Goal: Transaction & Acquisition: Book appointment/travel/reservation

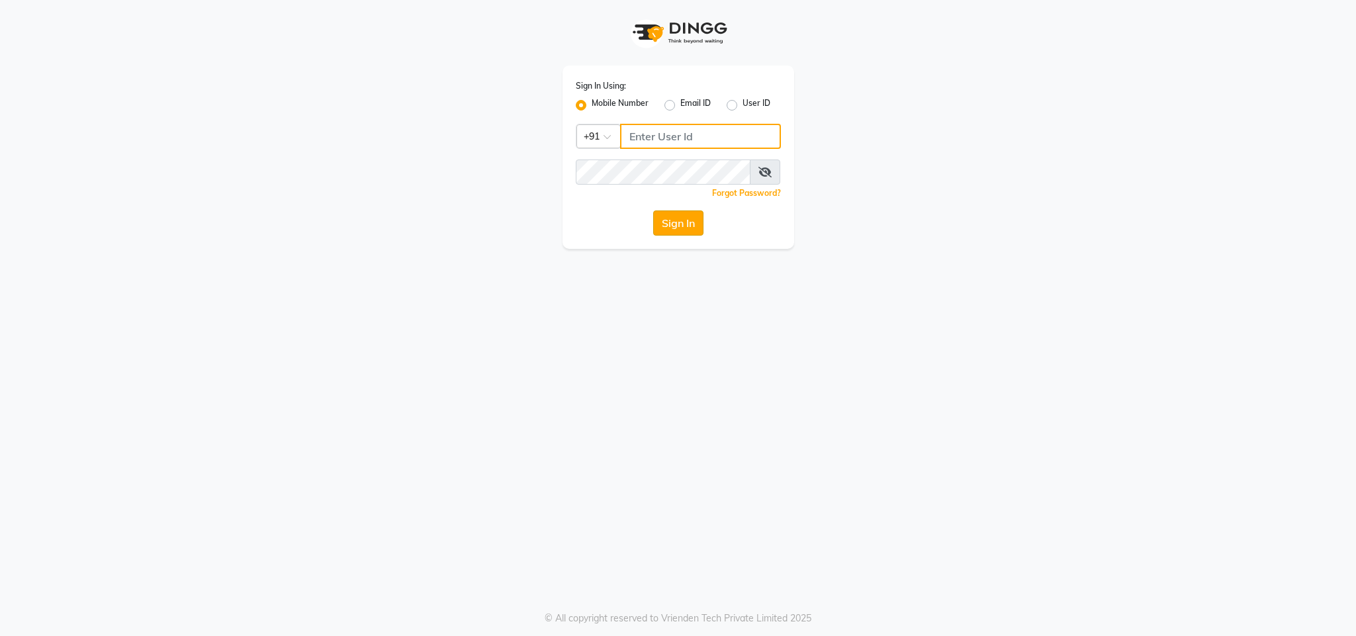
type input "8879743694"
click at [677, 220] on button "Sign In" at bounding box center [678, 222] width 50 height 25
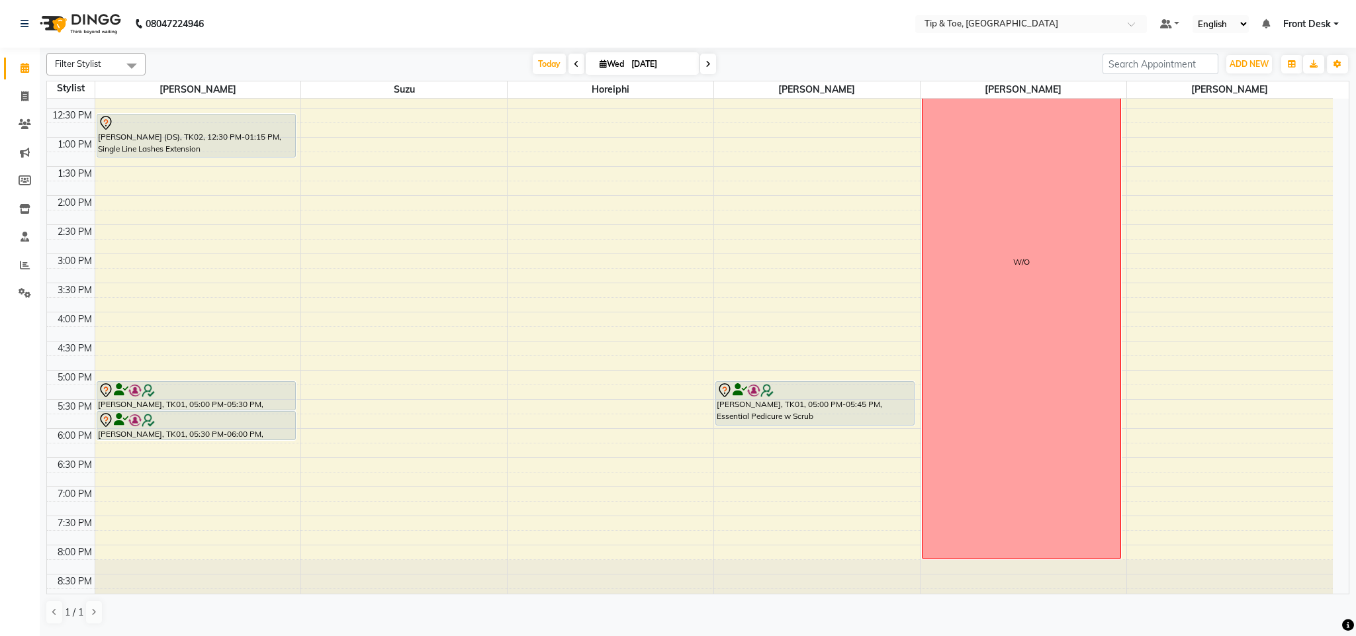
scroll to position [254, 0]
click at [396, 383] on div "8:00 AM 8:30 AM 9:00 AM 9:30 AM 10:00 AM 10:30 AM 11:00 AM 11:30 AM 12:00 PM 12…" at bounding box center [690, 222] width 1286 height 756
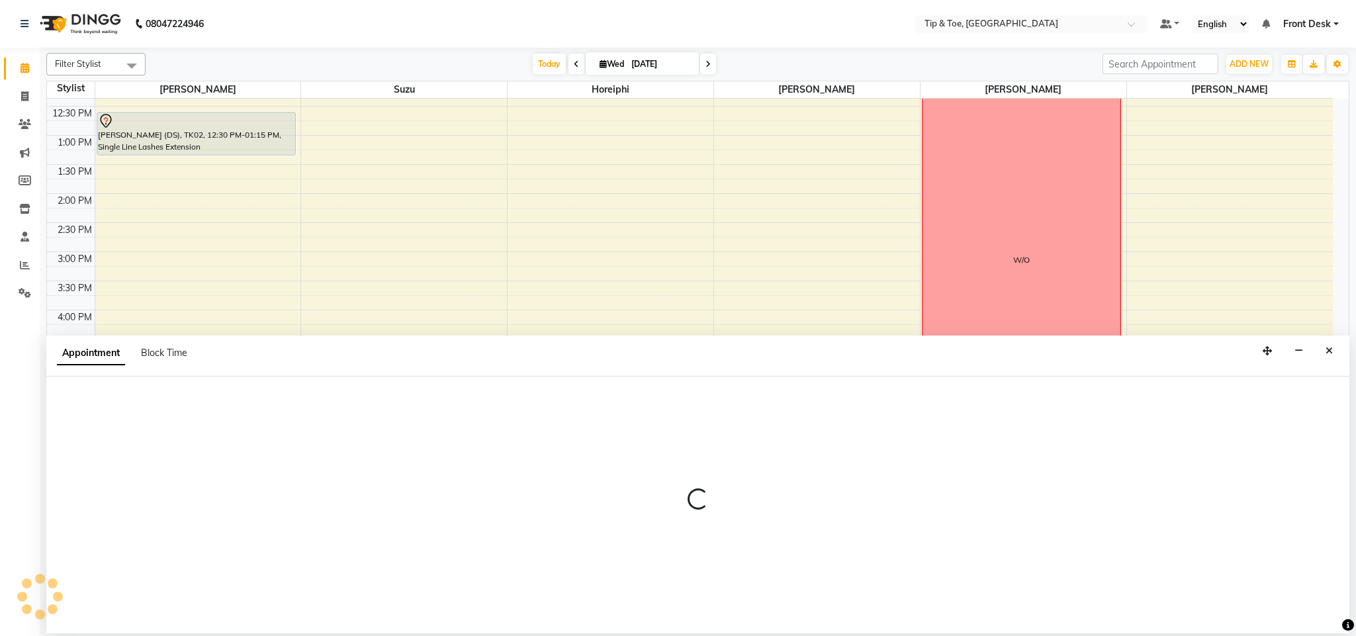
select select "38742"
select select "1020"
select select "tentative"
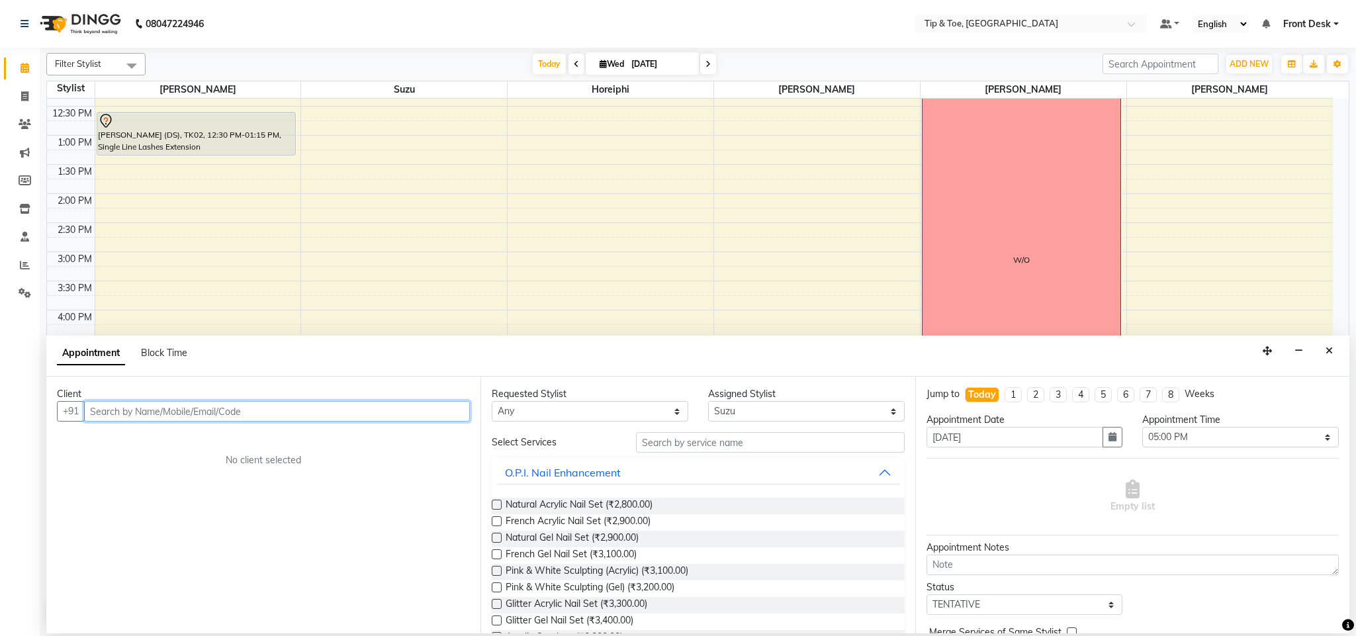
click at [332, 408] on input "text" at bounding box center [277, 411] width 386 height 21
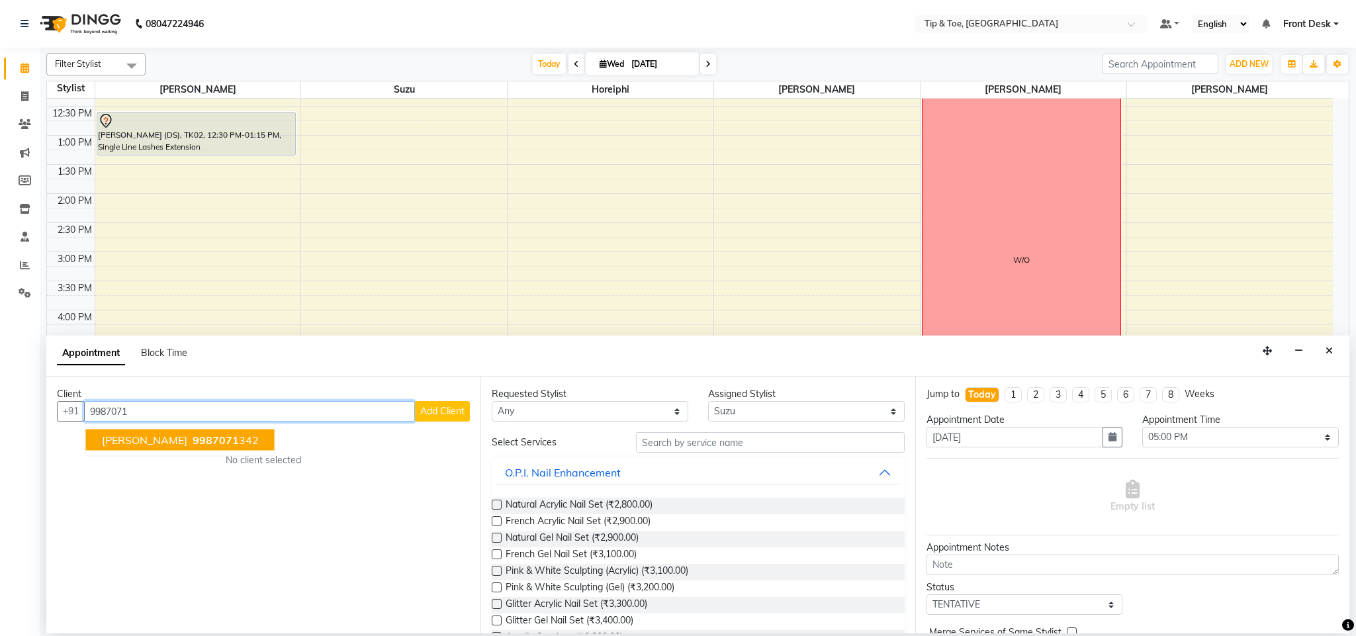
click at [214, 439] on ngb-highlight "9987071 342" at bounding box center [224, 439] width 69 height 13
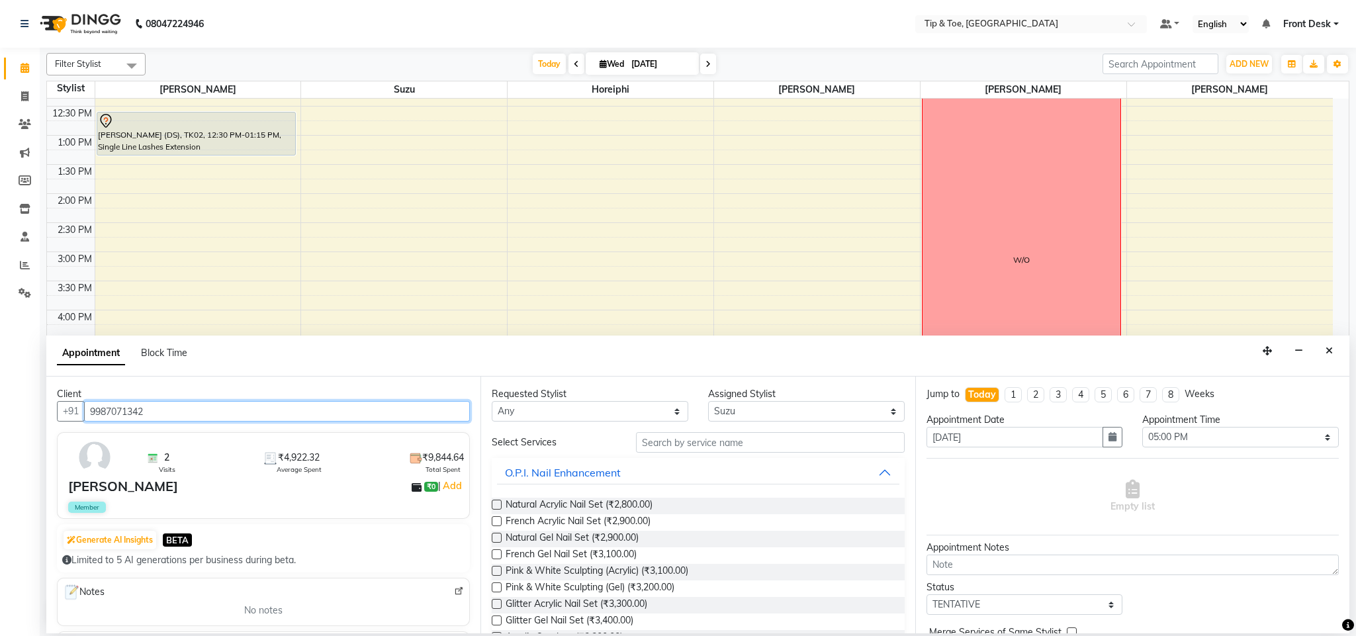
type input "9987071342"
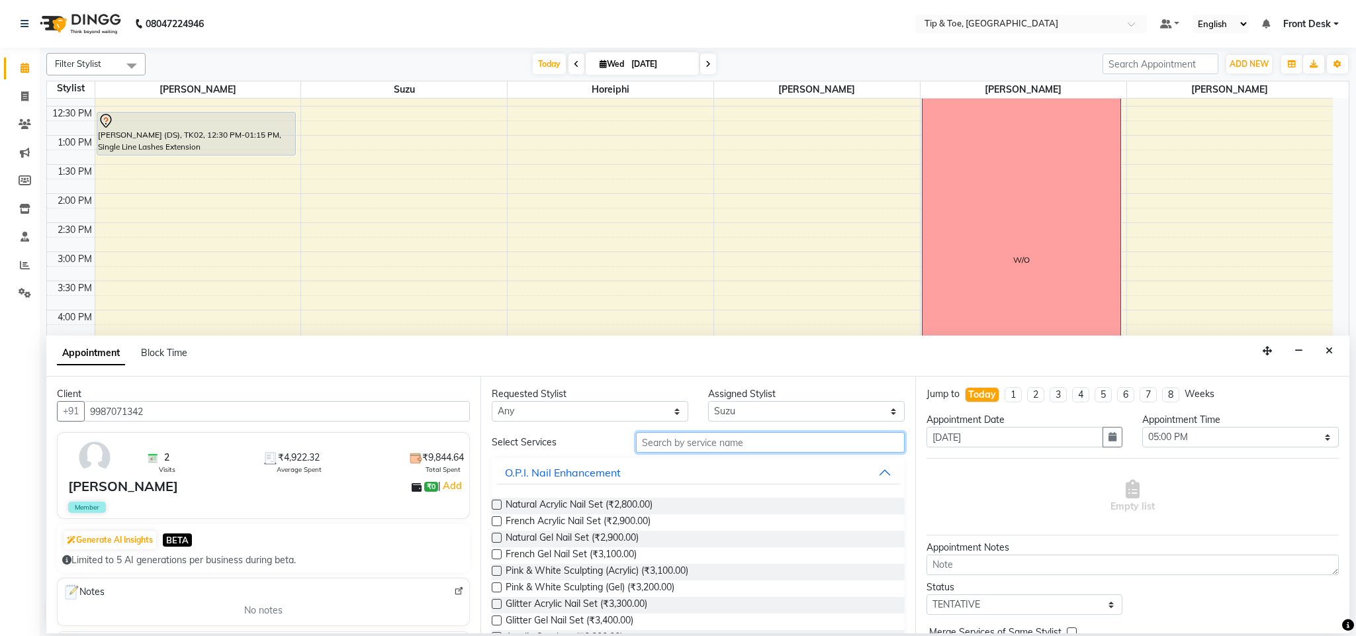
click at [698, 443] on input "text" at bounding box center [770, 442] width 269 height 21
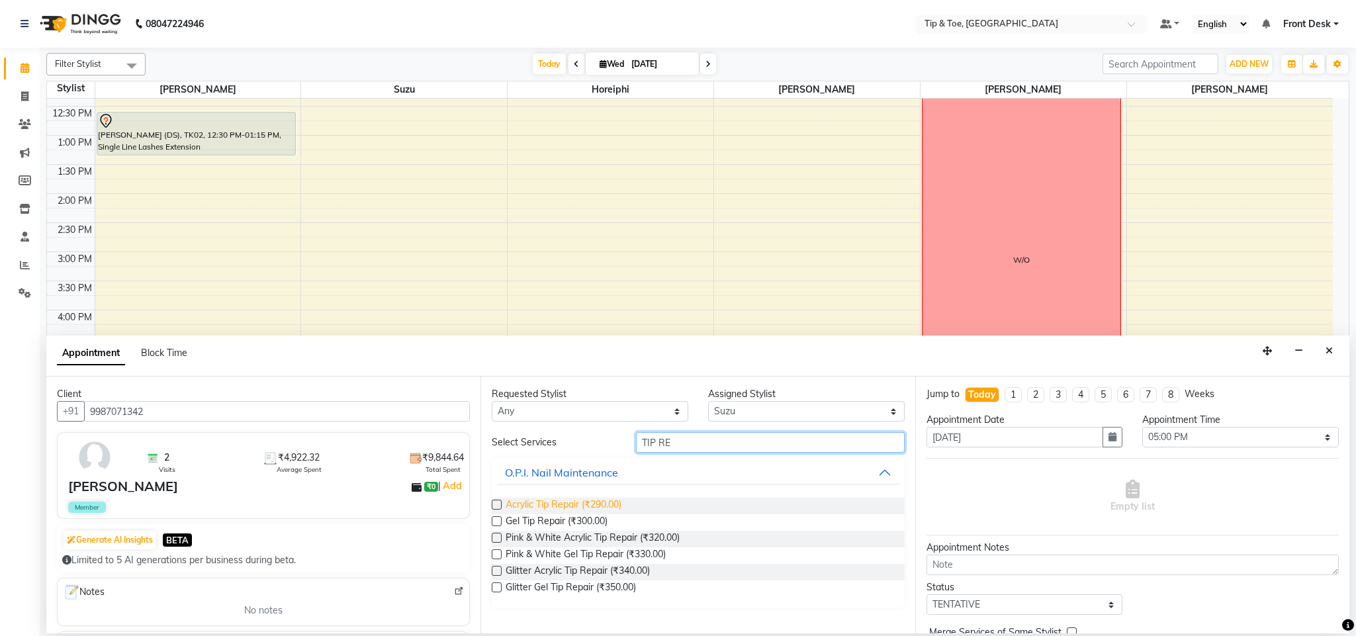
type input "TIP RE"
click at [615, 502] on span "Acrylic Tip Repair (₹290.00)" at bounding box center [564, 506] width 116 height 17
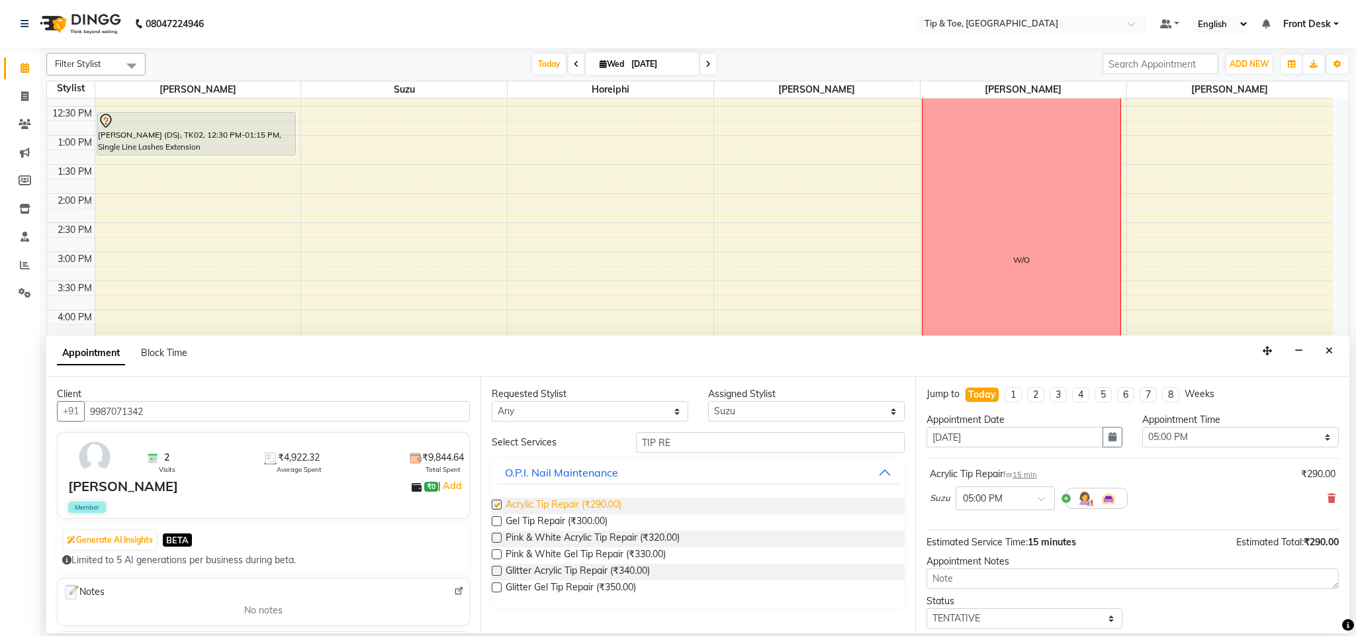
checkbox input "false"
click at [1166, 602] on div "Status Select TENTATIVE CONFIRM CHECK-IN UPCOMING" at bounding box center [1133, 611] width 432 height 34
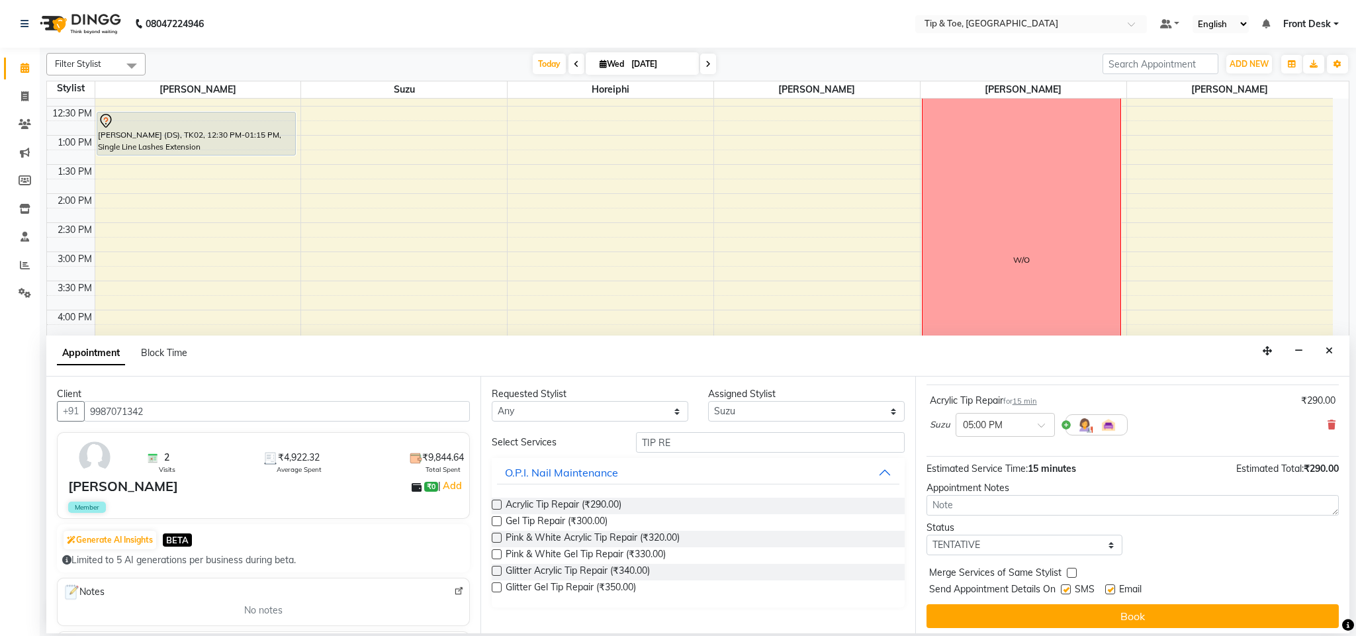
scroll to position [81, 0]
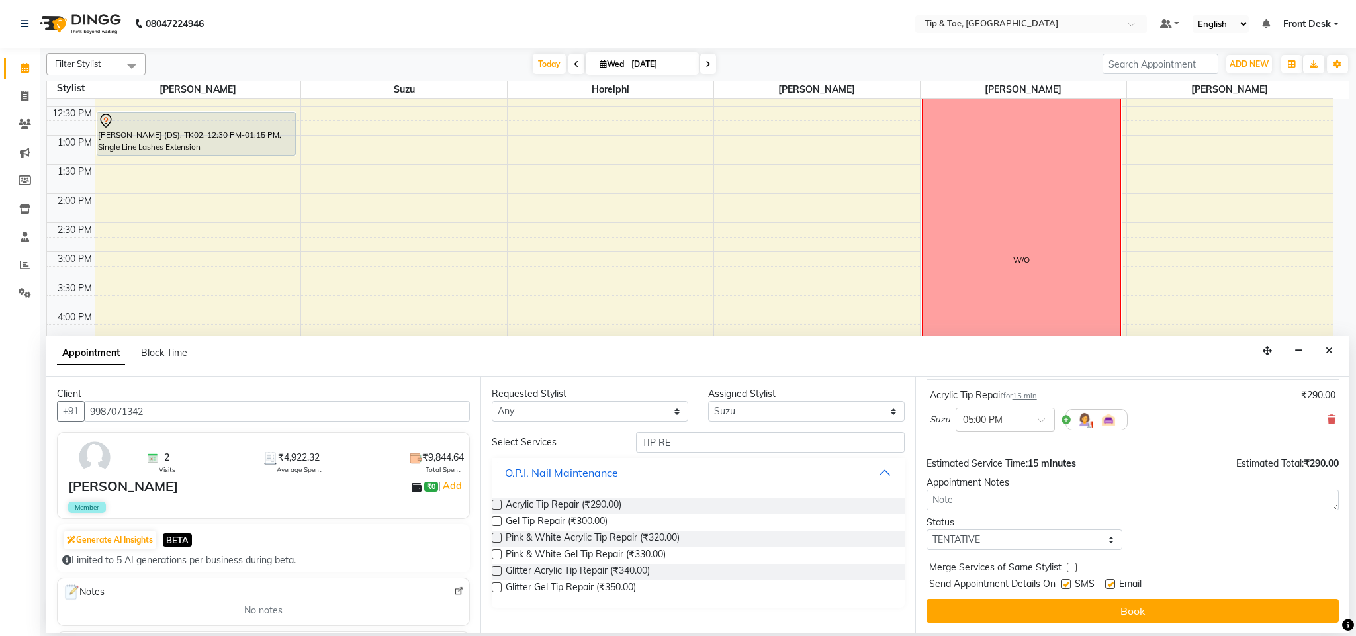
click at [1166, 602] on button "Book" at bounding box center [1132, 611] width 412 height 24
